Goal: Transaction & Acquisition: Download file/media

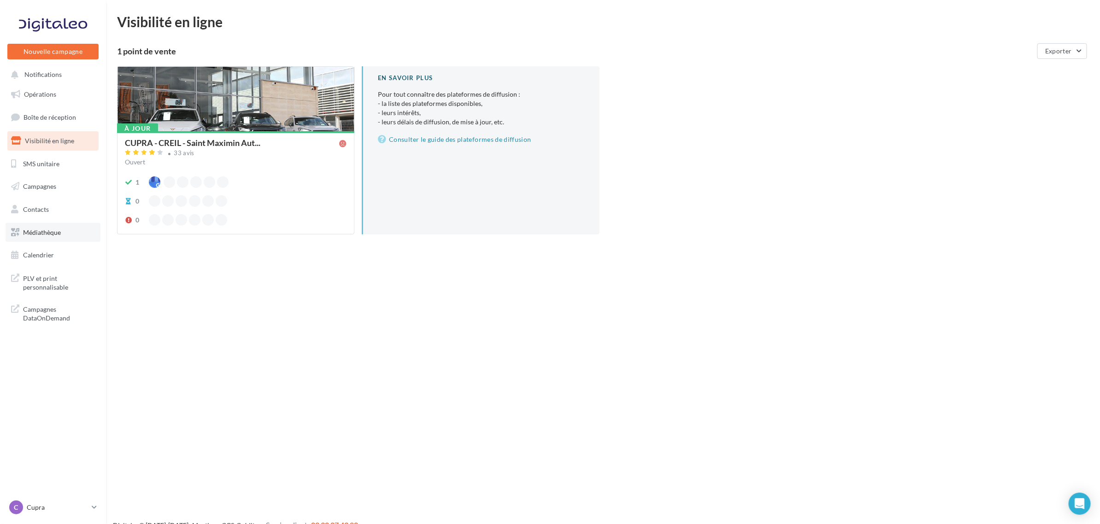
click at [50, 236] on link "Médiathèque" at bounding box center [53, 232] width 95 height 19
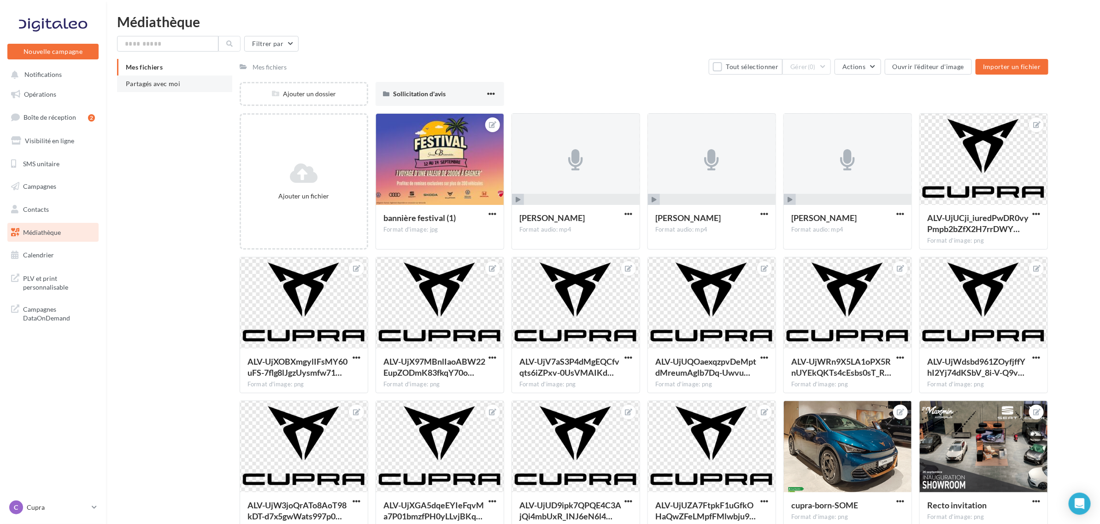
click at [180, 79] on li "Partagés avec moi" at bounding box center [174, 84] width 115 height 17
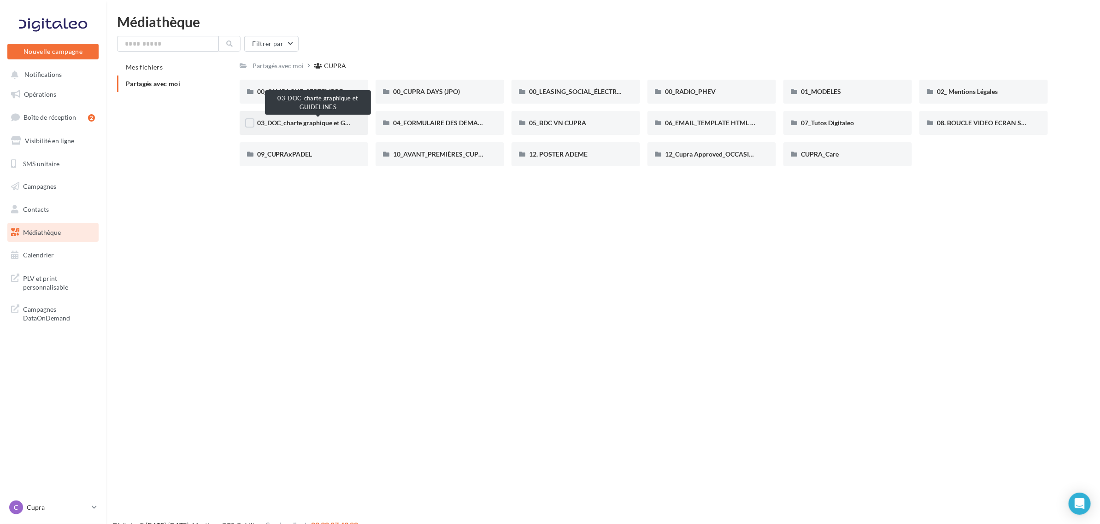
click at [293, 120] on span "03_DOC_charte graphique et GUIDELINES" at bounding box center [317, 123] width 121 height 8
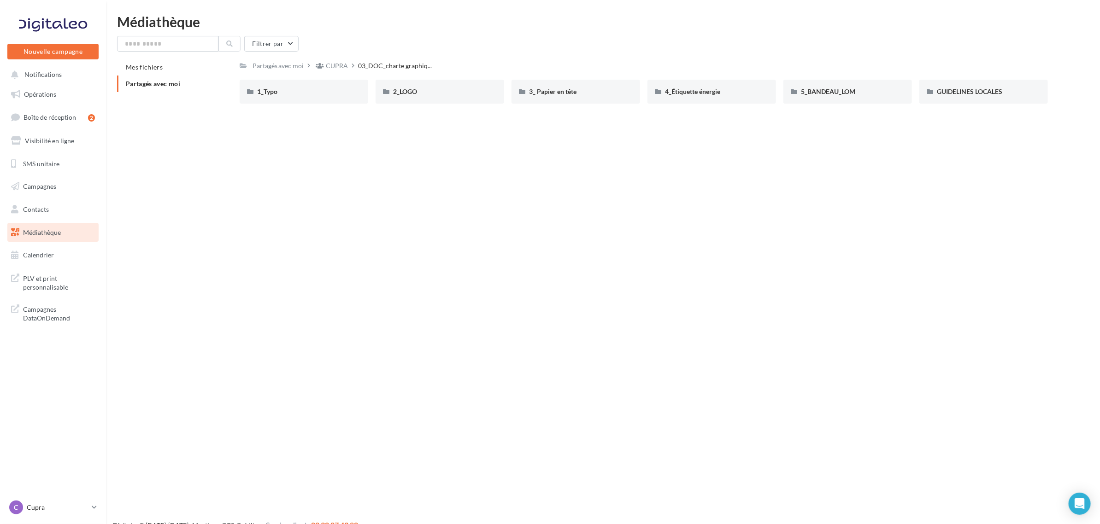
click at [141, 83] on span "Partagés avec moi" at bounding box center [153, 84] width 54 height 8
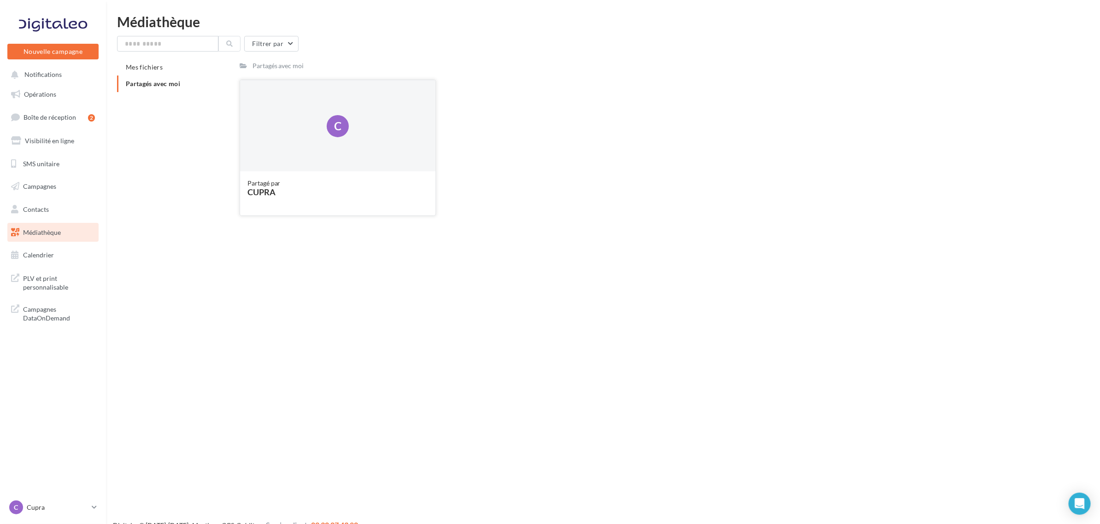
click at [310, 134] on div "C" at bounding box center [338, 126] width 196 height 92
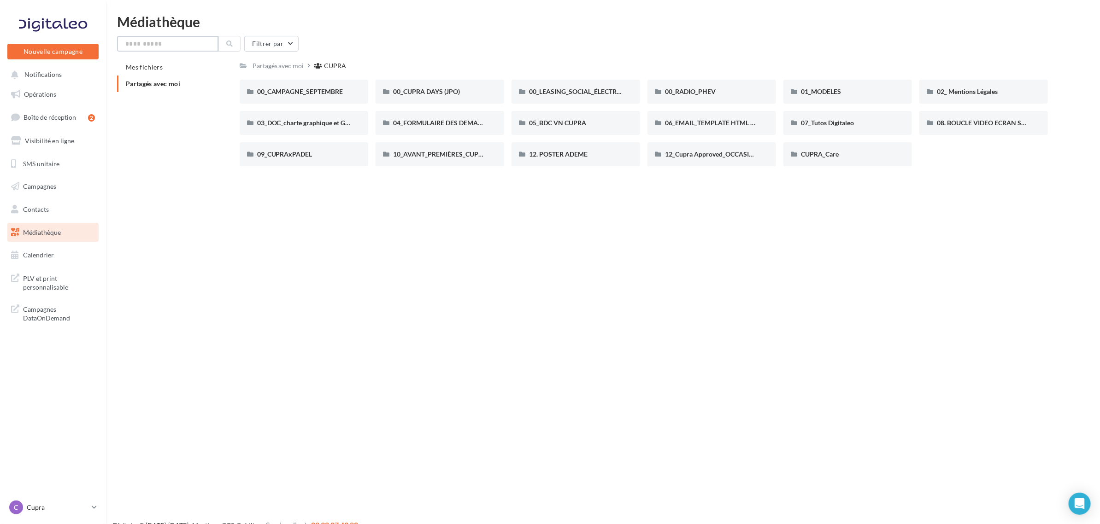
click at [188, 47] on input "text" at bounding box center [167, 44] width 101 height 16
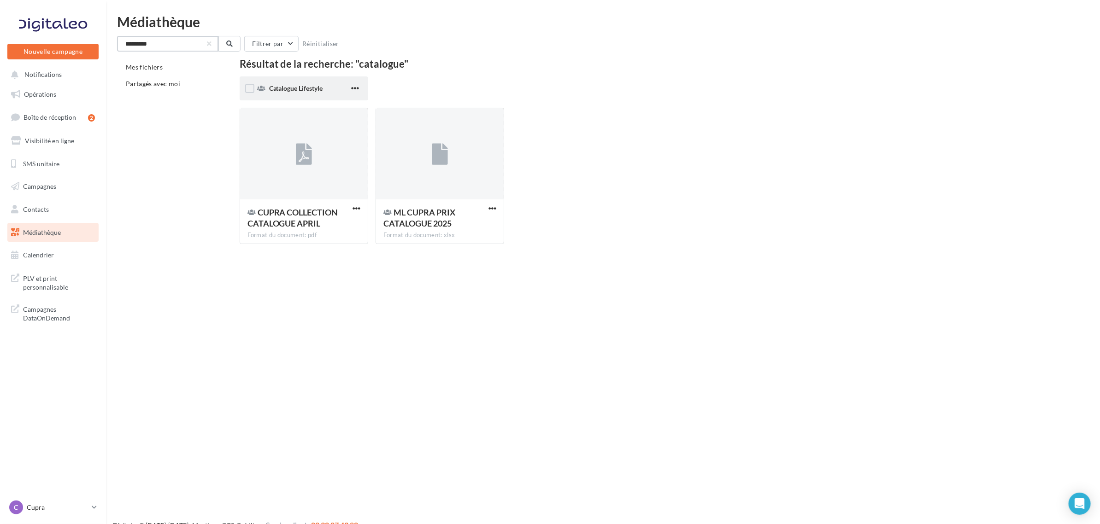
type input "*********"
click at [295, 84] on span "Catalogue Lifestyle" at bounding box center [296, 88] width 54 height 8
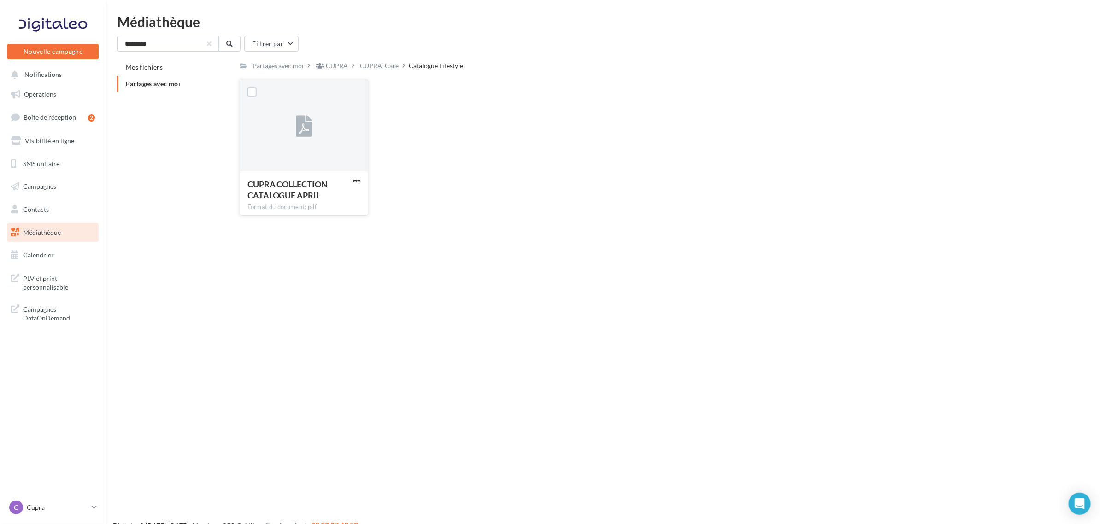
click at [361, 182] on button "button" at bounding box center [357, 181] width 12 height 9
click at [346, 203] on button "Télécharger" at bounding box center [316, 199] width 92 height 24
